Goal: Task Accomplishment & Management: Use online tool/utility

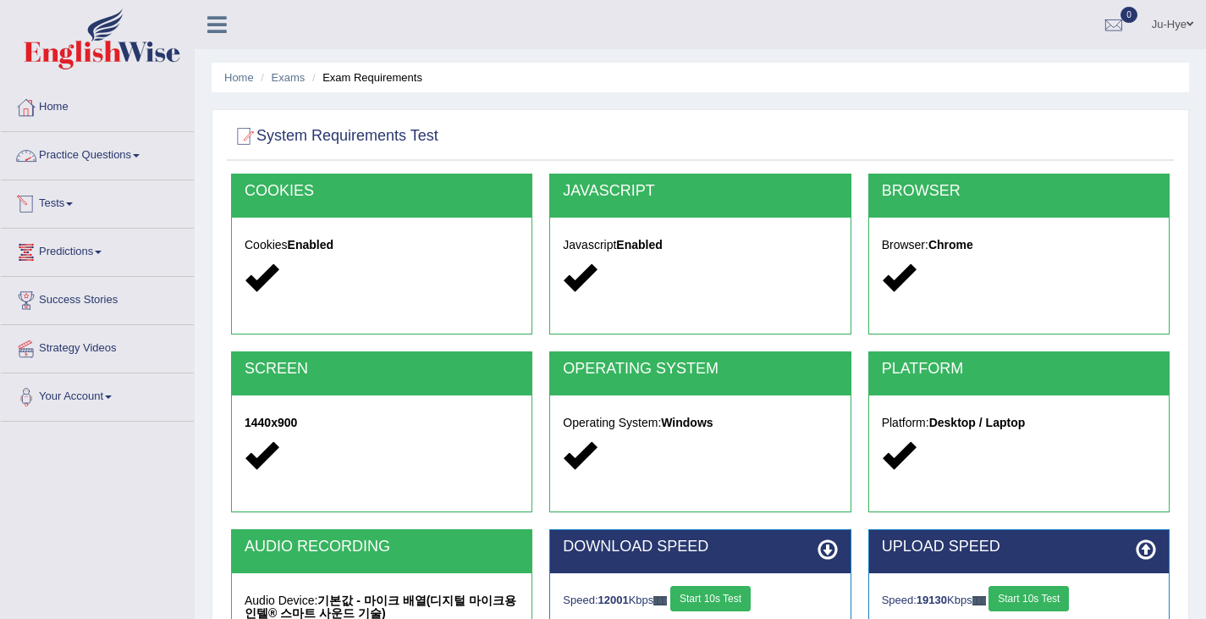
click at [71, 205] on link "Tests" at bounding box center [97, 201] width 193 height 42
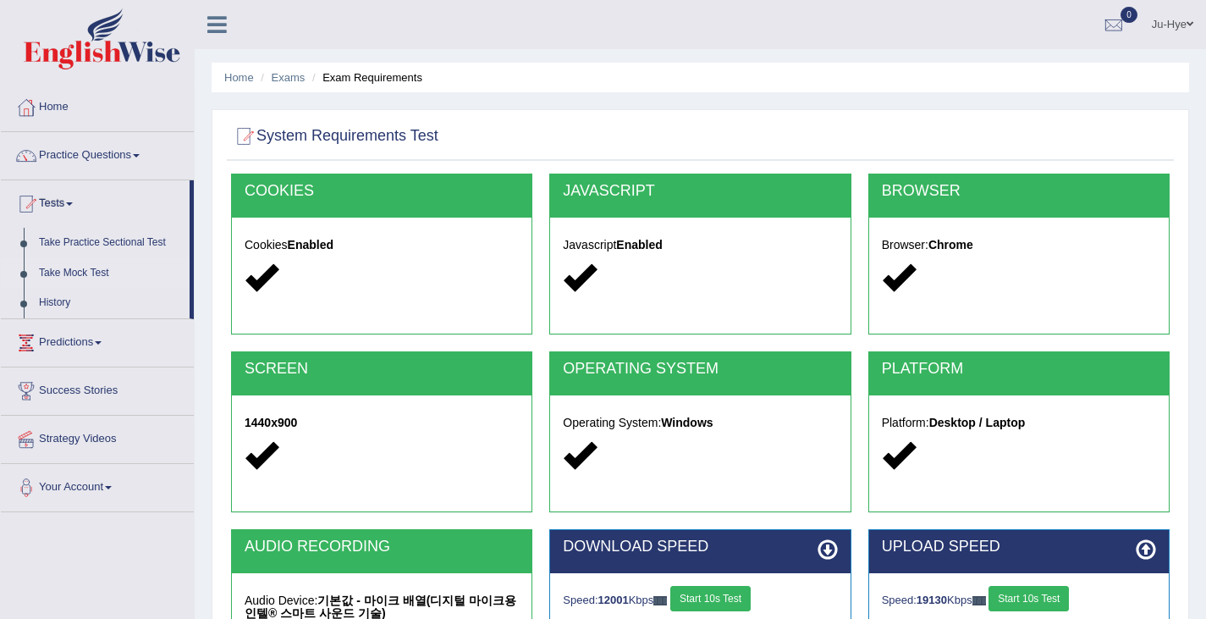
click at [88, 273] on link "Take Mock Test" at bounding box center [110, 273] width 158 height 30
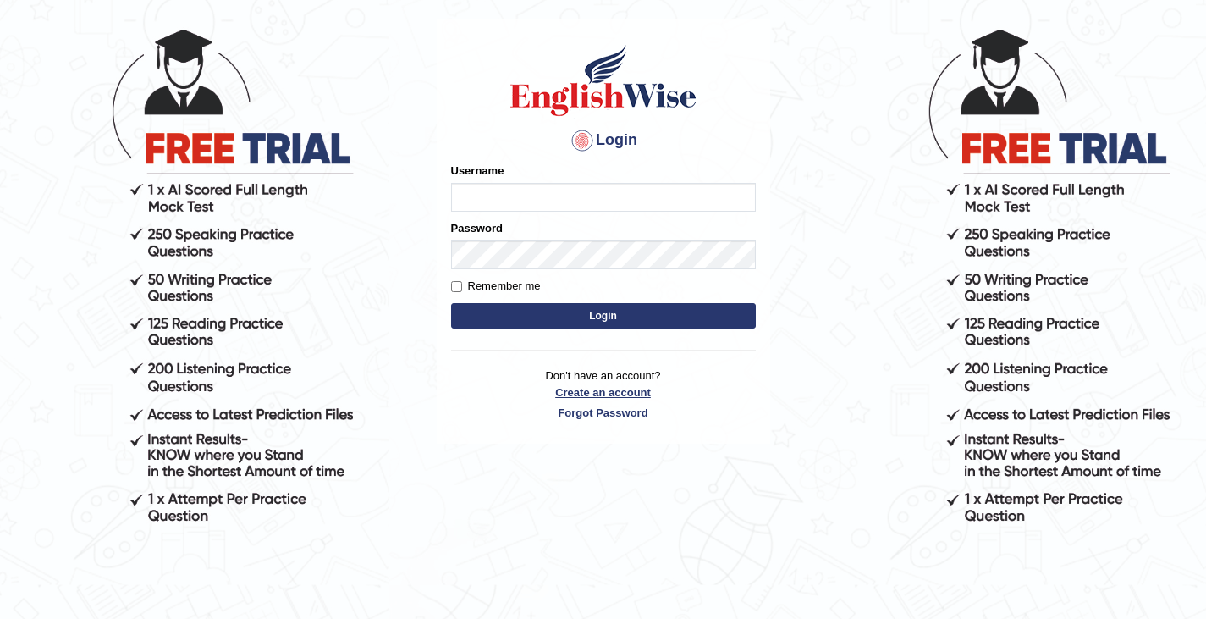
scroll to position [94, 0]
type input "0466609749"
click at [548, 304] on button "Login" at bounding box center [603, 315] width 305 height 25
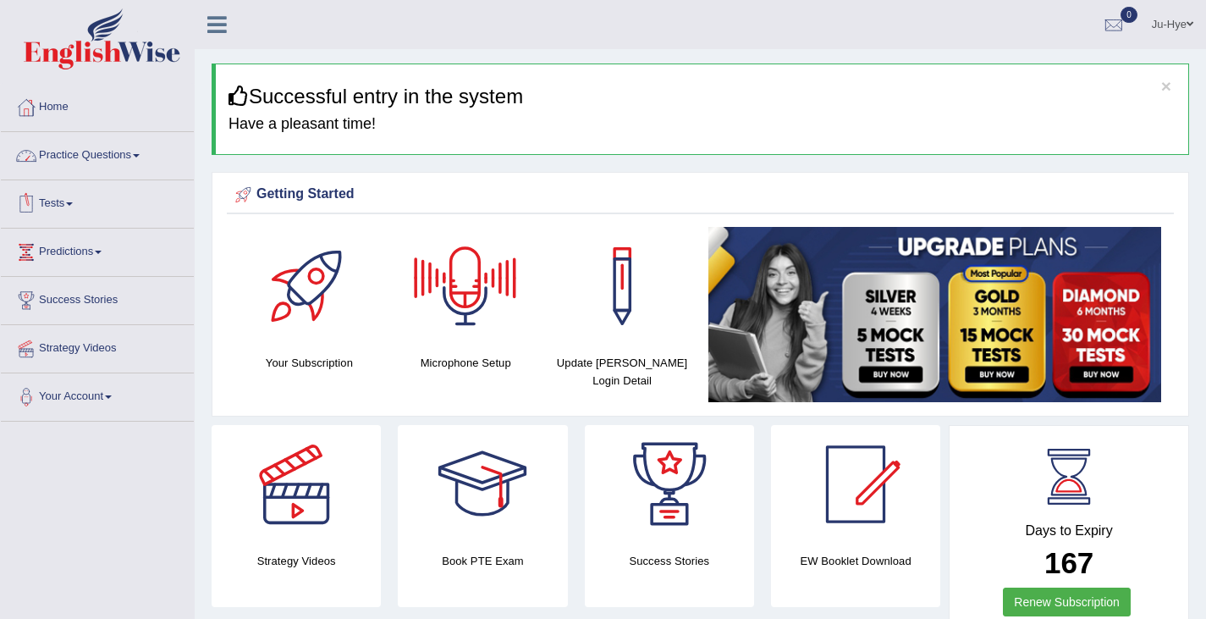
click at [80, 200] on link "Tests" at bounding box center [97, 201] width 193 height 42
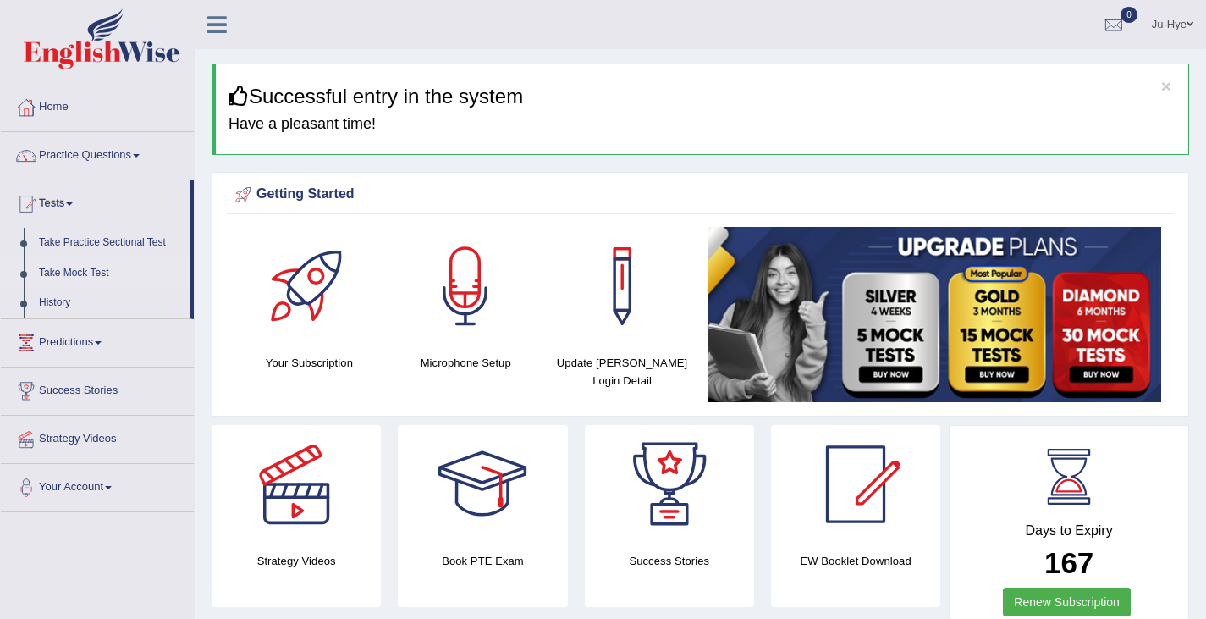
click at [91, 271] on link "Take Mock Test" at bounding box center [110, 273] width 158 height 30
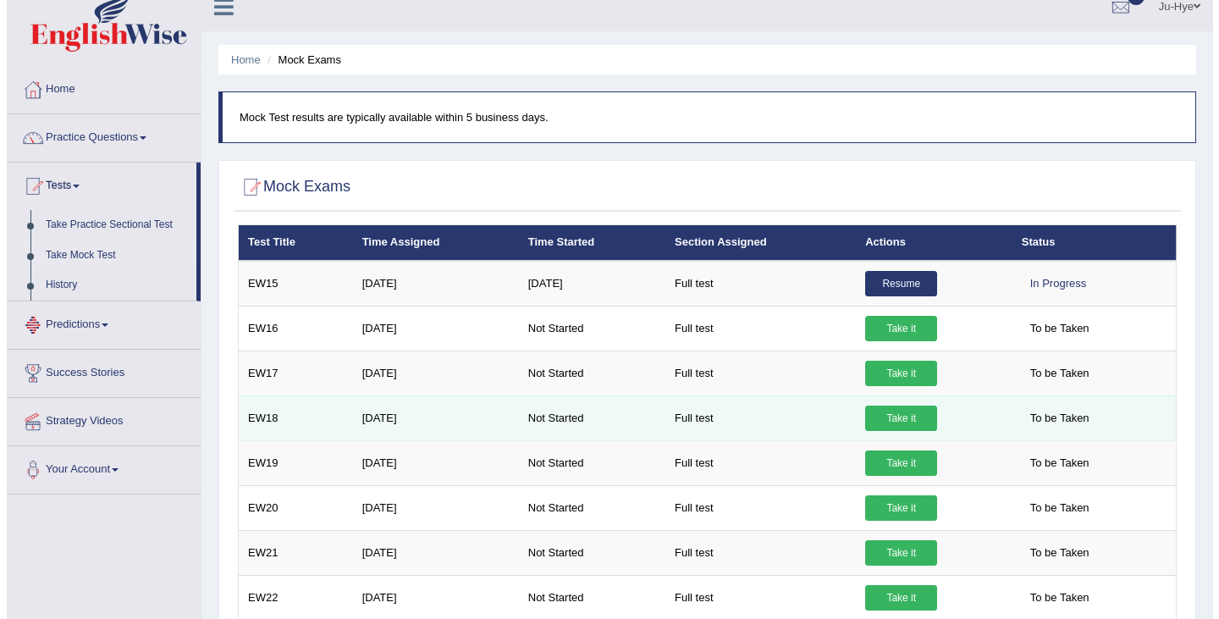
scroll to position [17, 0]
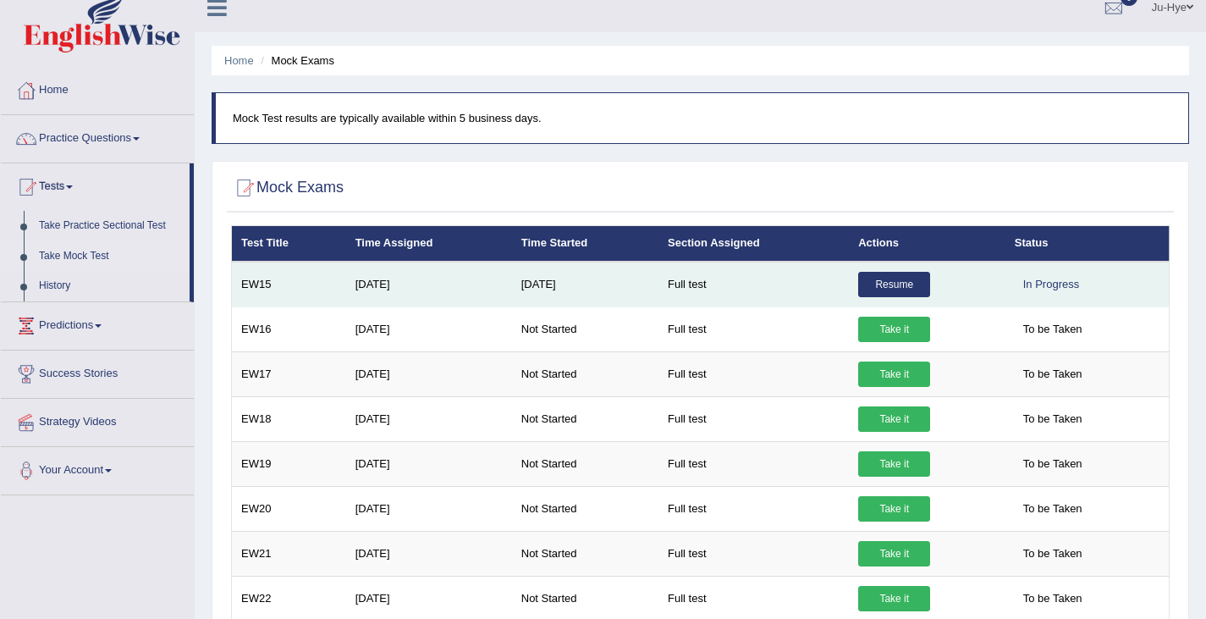
click at [896, 284] on link "Resume" at bounding box center [894, 284] width 72 height 25
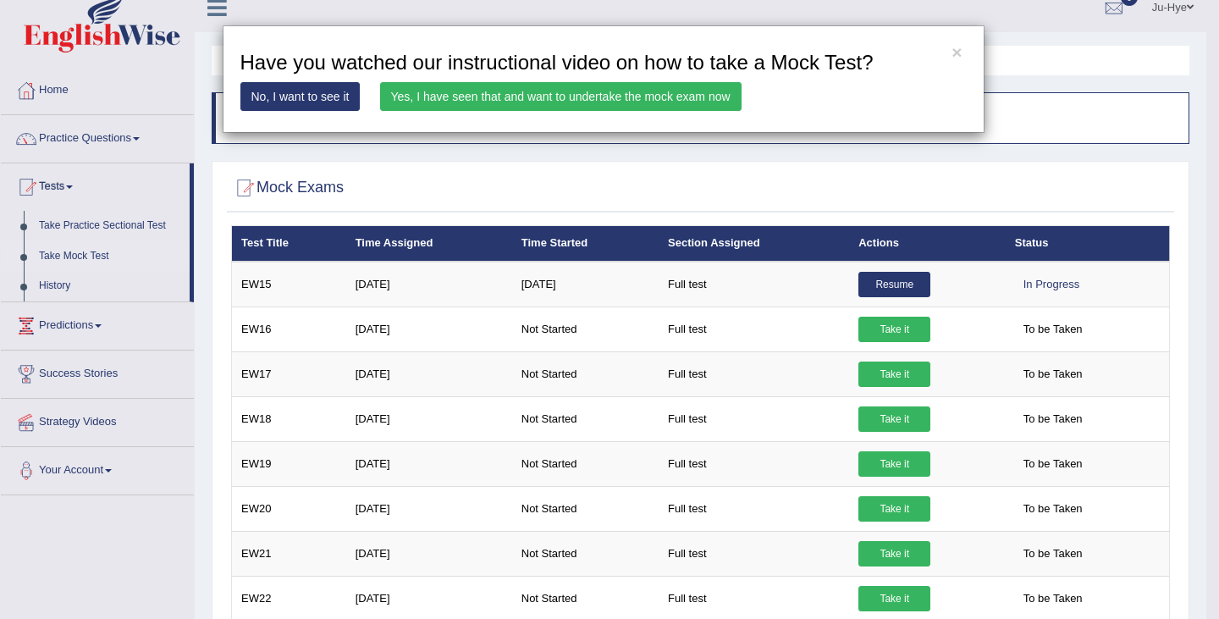
click at [487, 96] on link "Yes, I have seen that and want to undertake the mock exam now" at bounding box center [560, 96] width 361 height 29
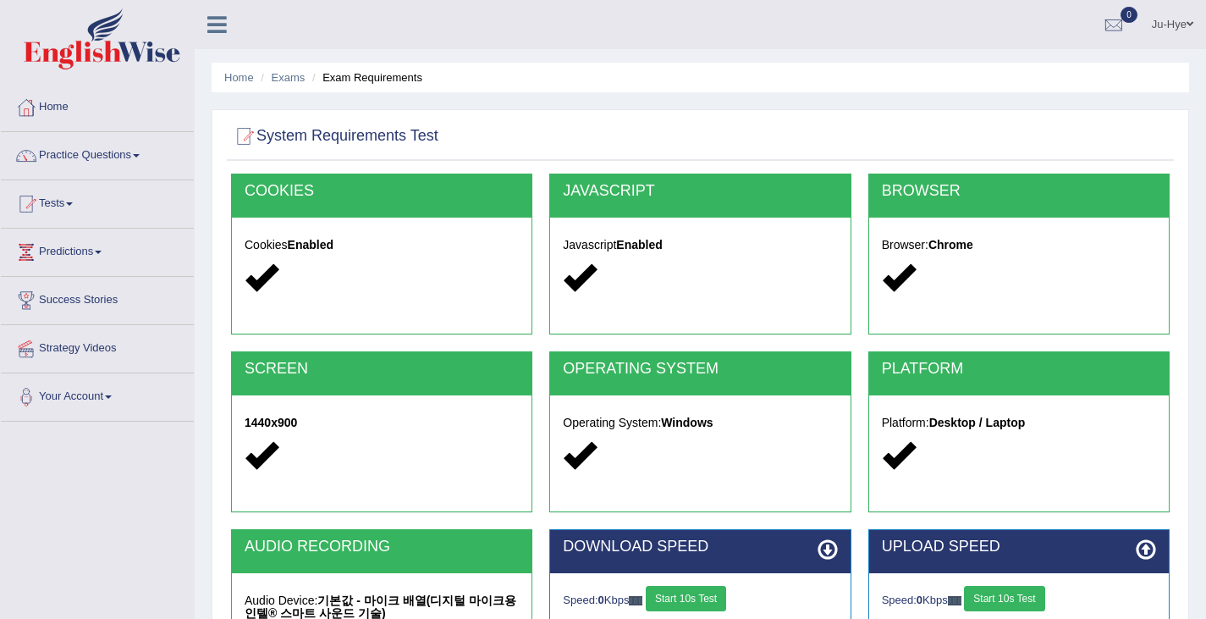
scroll to position [270, 0]
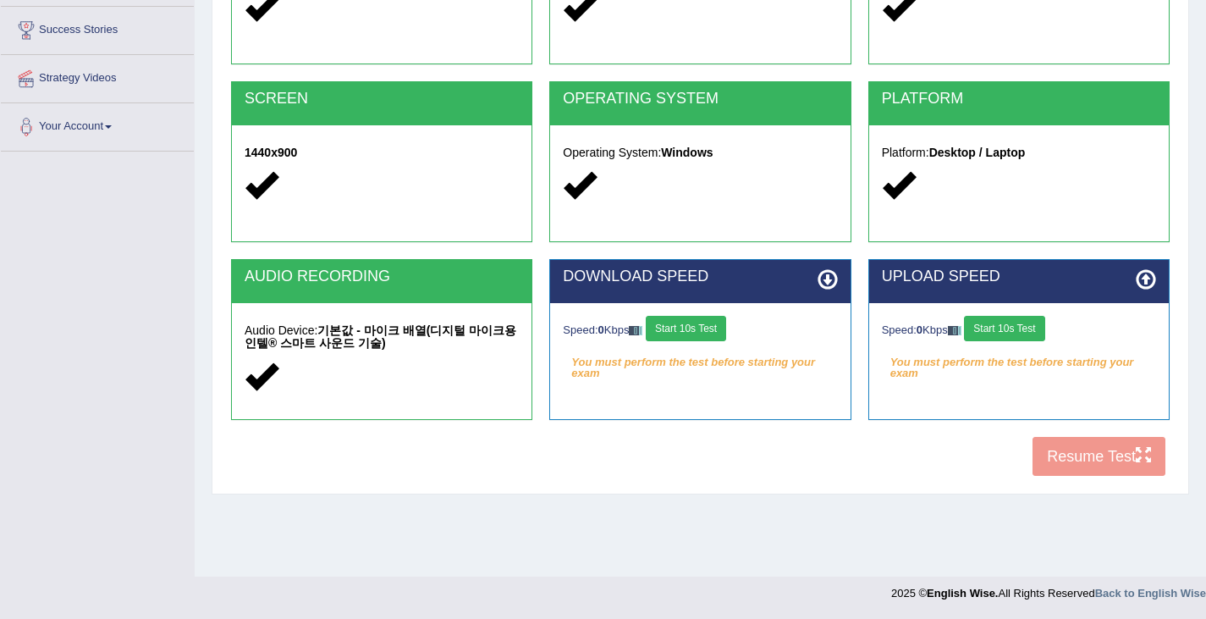
click at [709, 335] on button "Start 10s Test" at bounding box center [686, 328] width 80 height 25
click at [1007, 323] on button "Start 10s Test" at bounding box center [1004, 328] width 80 height 25
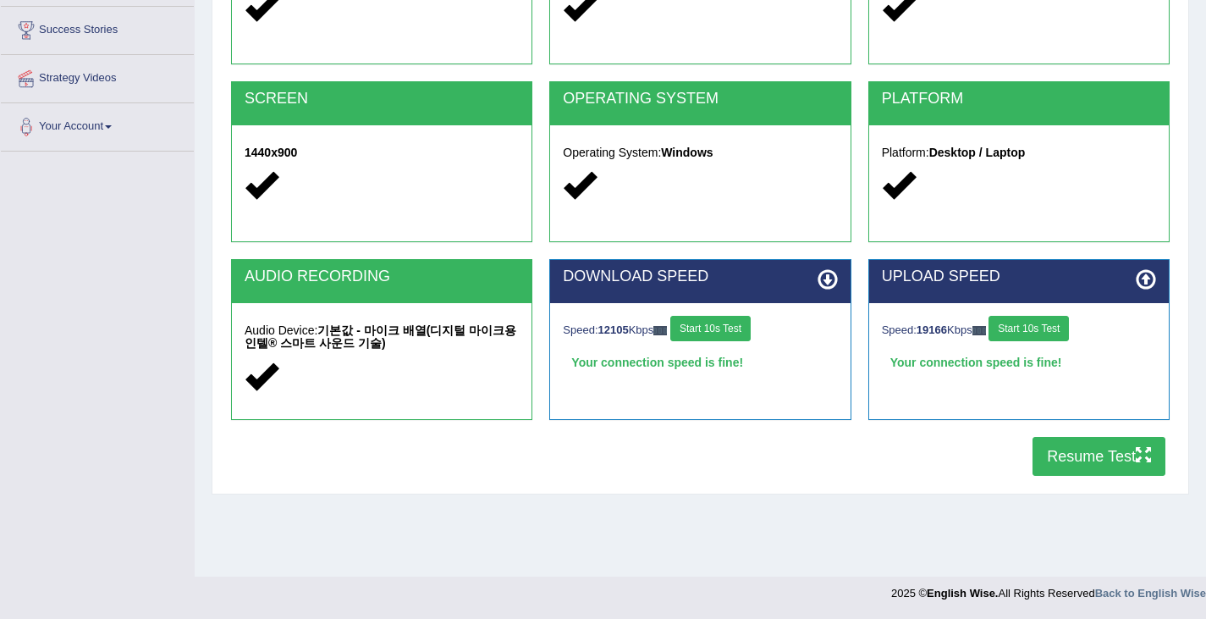
scroll to position [257, 0]
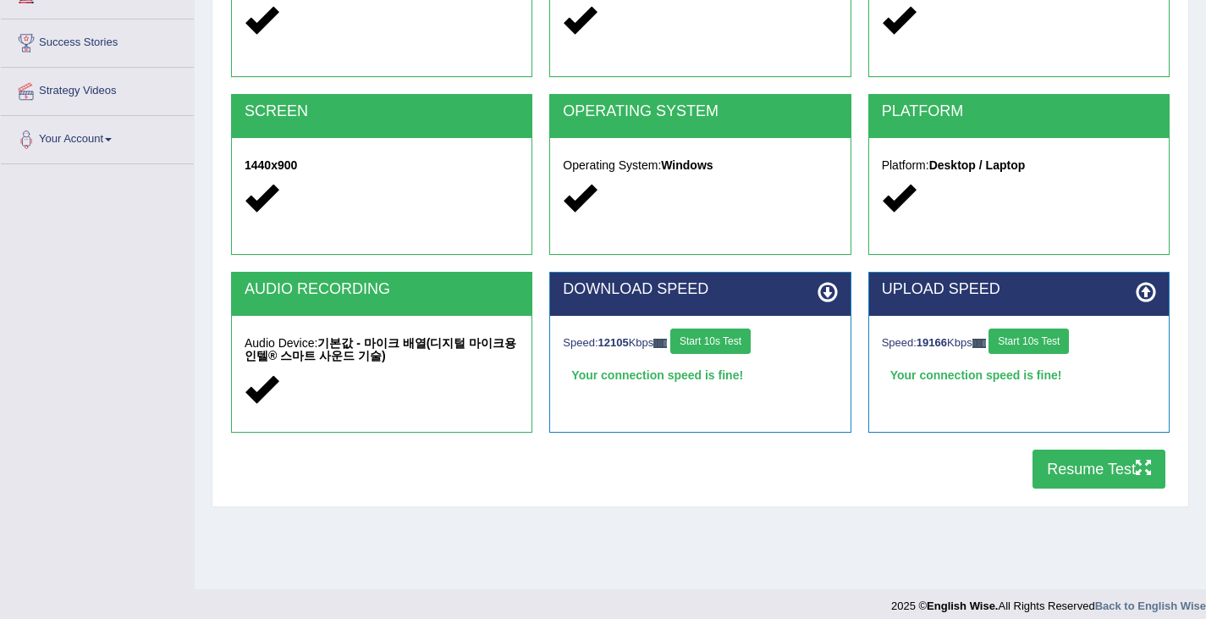
click at [1078, 466] on button "Resume Test" at bounding box center [1099, 468] width 133 height 39
